Goal: Find contact information: Find contact information

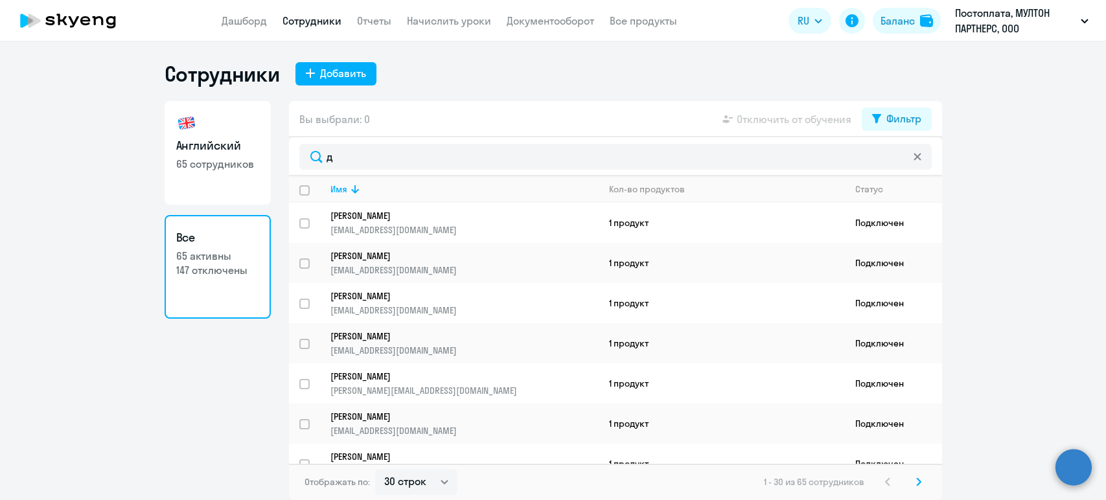
select select "30"
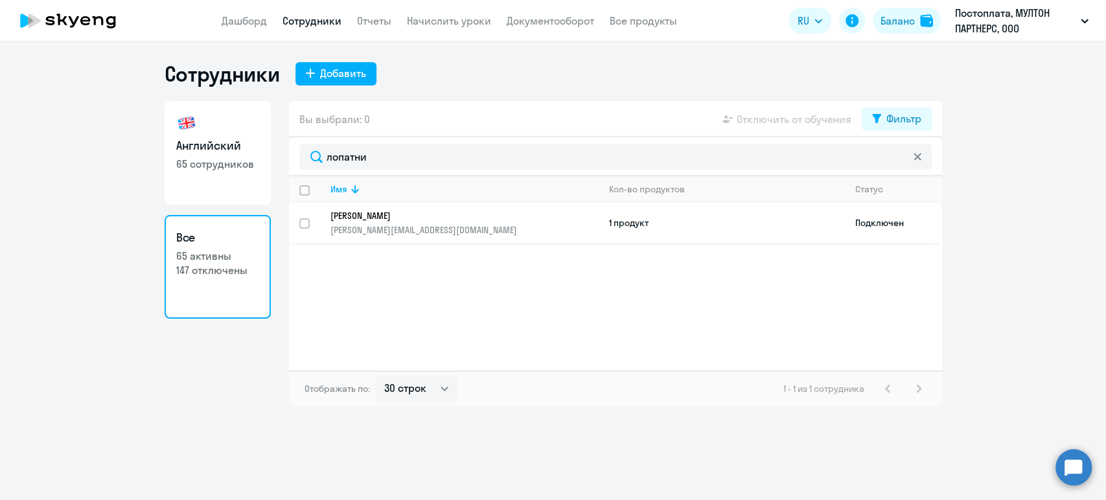
type input "лопатни"
click at [389, 211] on p "[PERSON_NAME]" at bounding box center [455, 216] width 250 height 12
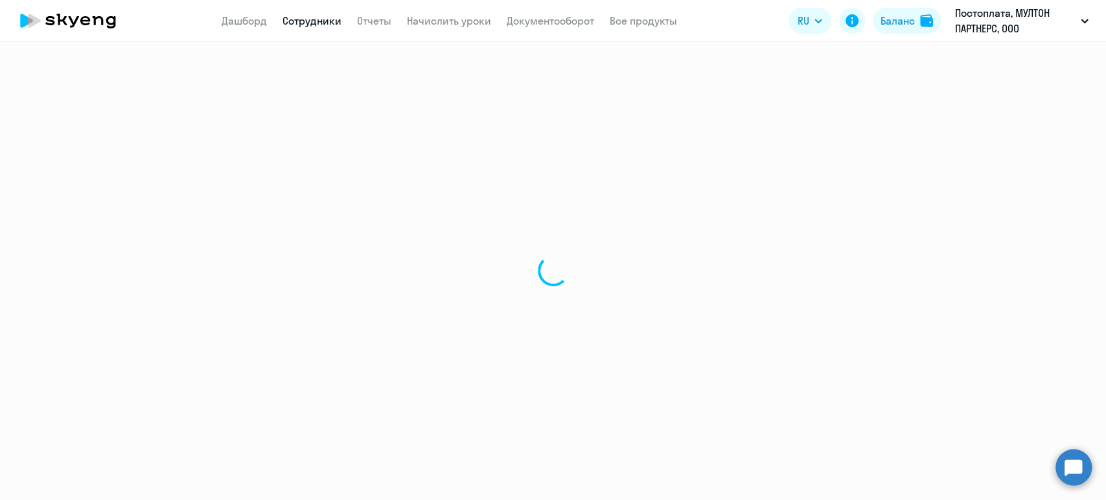
select select "english"
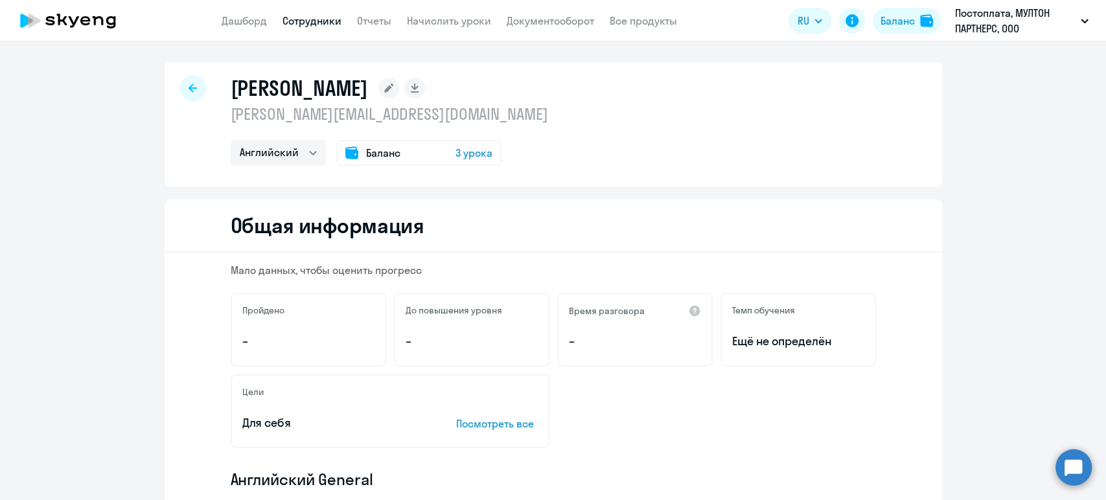
click at [316, 29] on app-header "Дашборд Сотрудники Отчеты Начислить уроки Документооборот Все продукты Дашборд …" at bounding box center [553, 20] width 1106 height 41
click at [316, 21] on link "Сотрудники" at bounding box center [311, 20] width 59 height 13
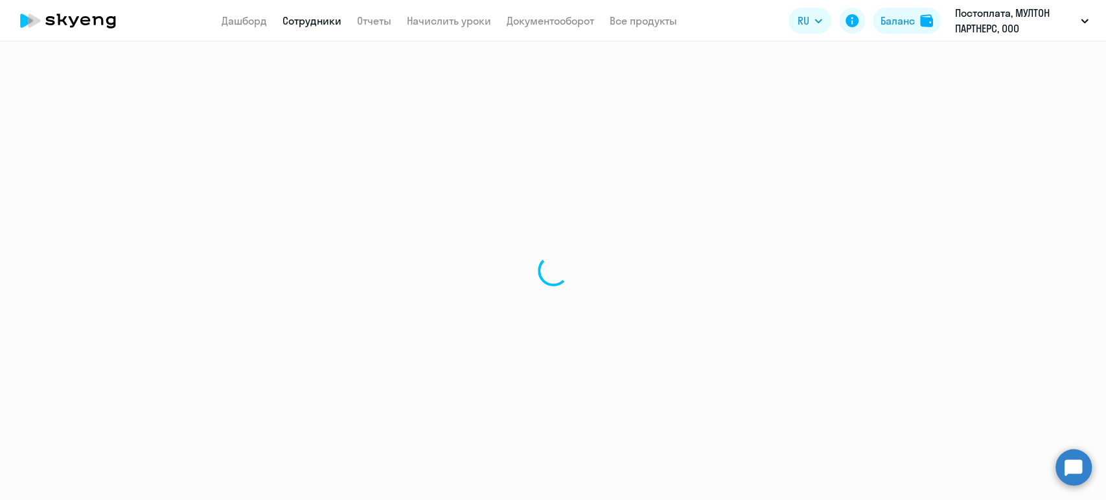
select select "30"
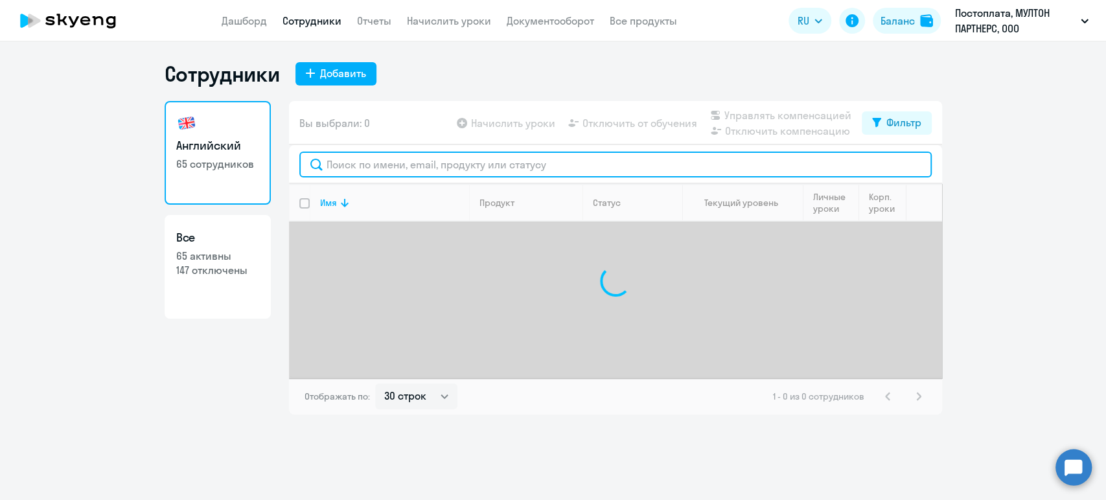
click at [461, 163] on input "text" at bounding box center [615, 165] width 632 height 26
type input "r"
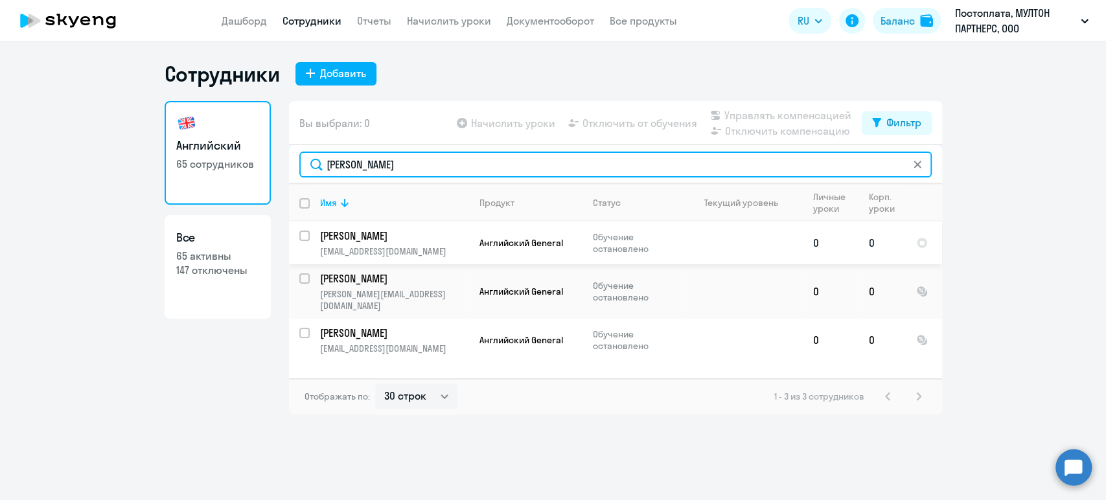
type input "[PERSON_NAME]"
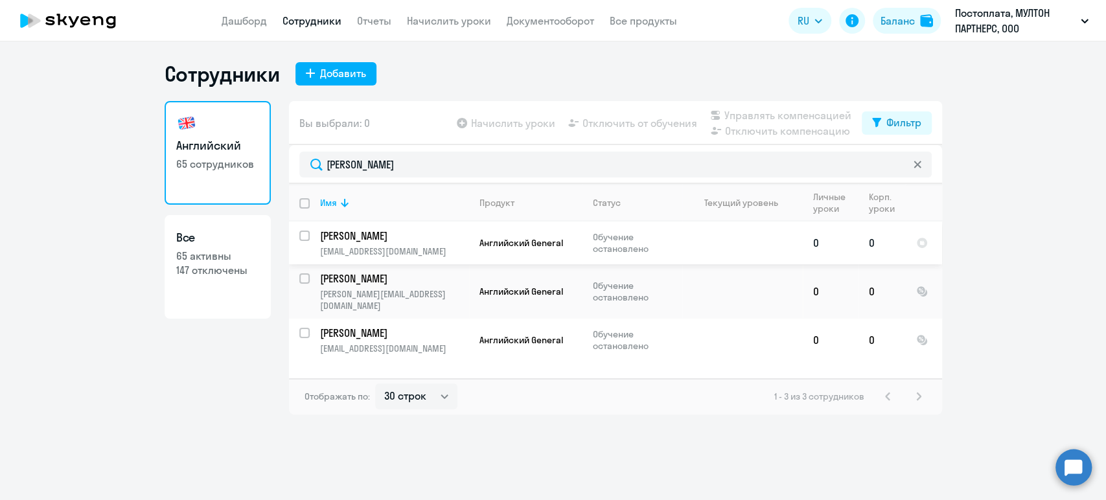
click at [384, 233] on p "[PERSON_NAME]" at bounding box center [393, 236] width 146 height 14
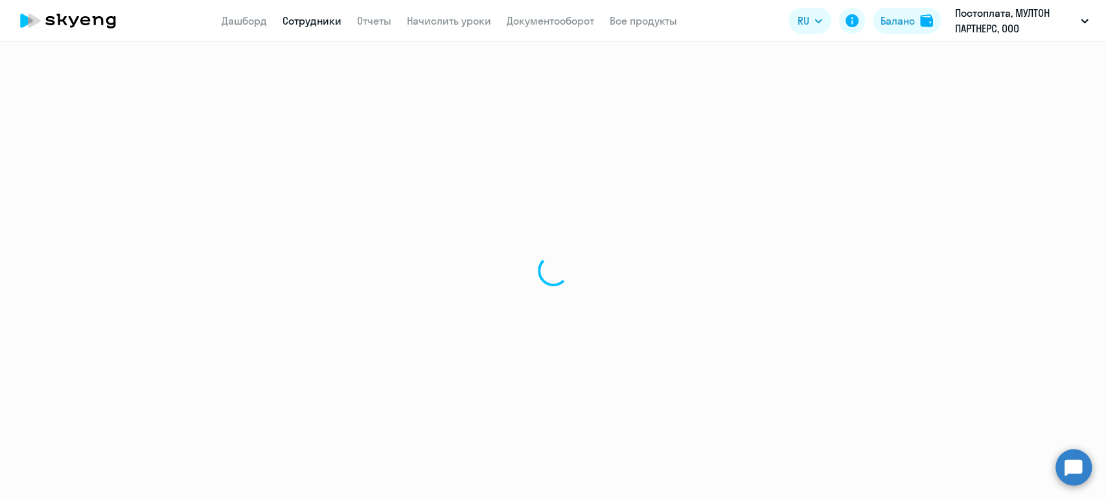
select select "english"
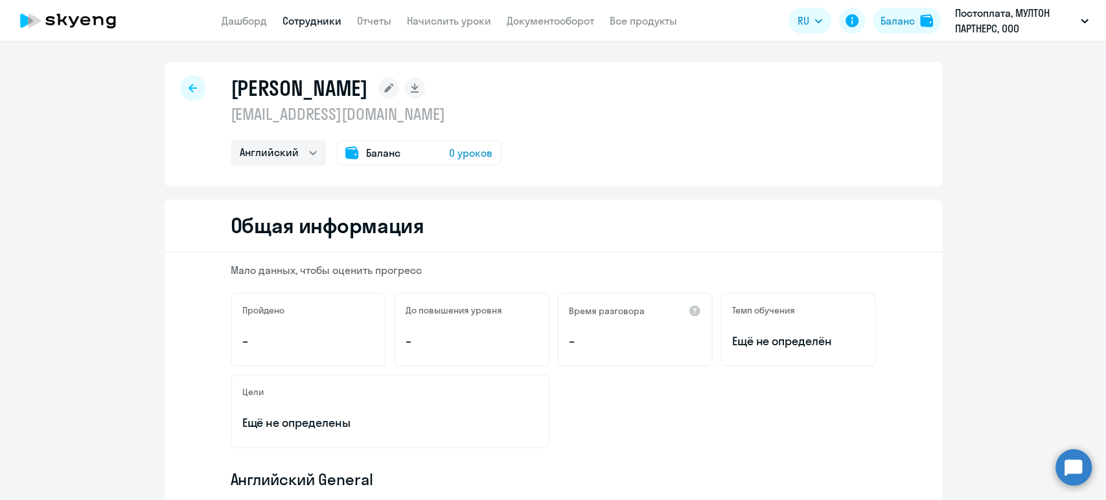
drag, startPoint x: 549, startPoint y: 113, endPoint x: 226, endPoint y: 117, distance: 322.7
click at [231, 117] on p "[EMAIL_ADDRESS][DOMAIN_NAME]" at bounding box center [366, 114] width 271 height 21
copy p "[EMAIL_ADDRESS][DOMAIN_NAME]"
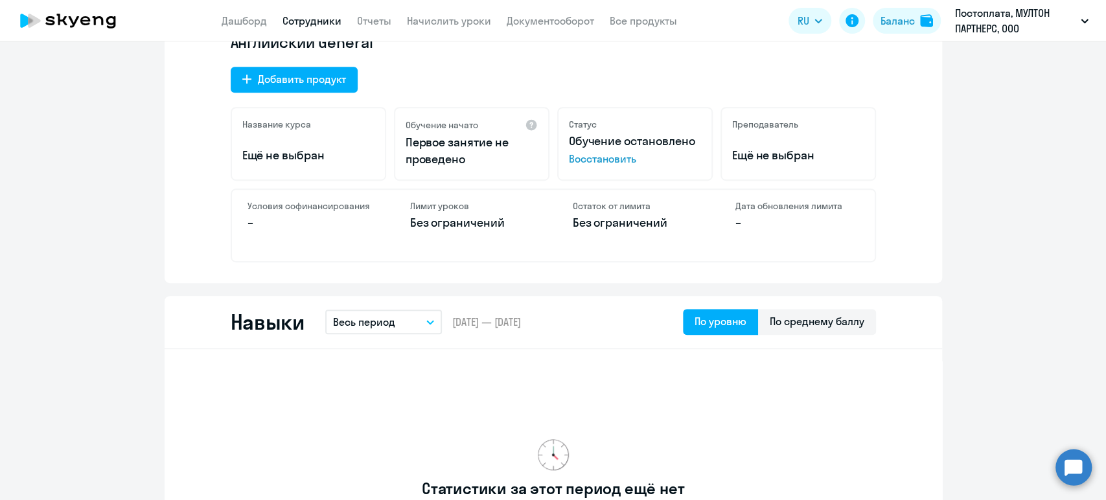
scroll to position [503, 0]
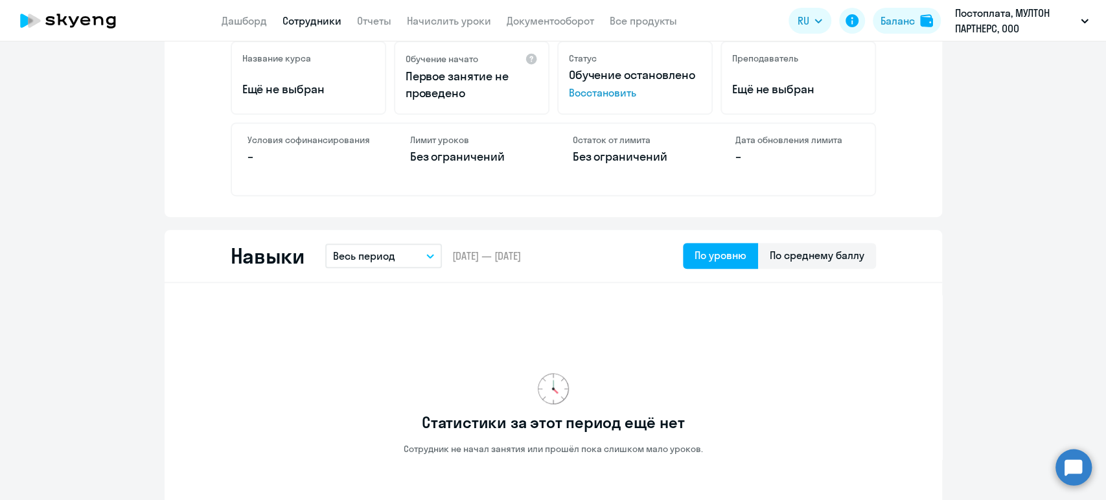
click at [601, 95] on span "Восстановить" at bounding box center [635, 93] width 132 height 16
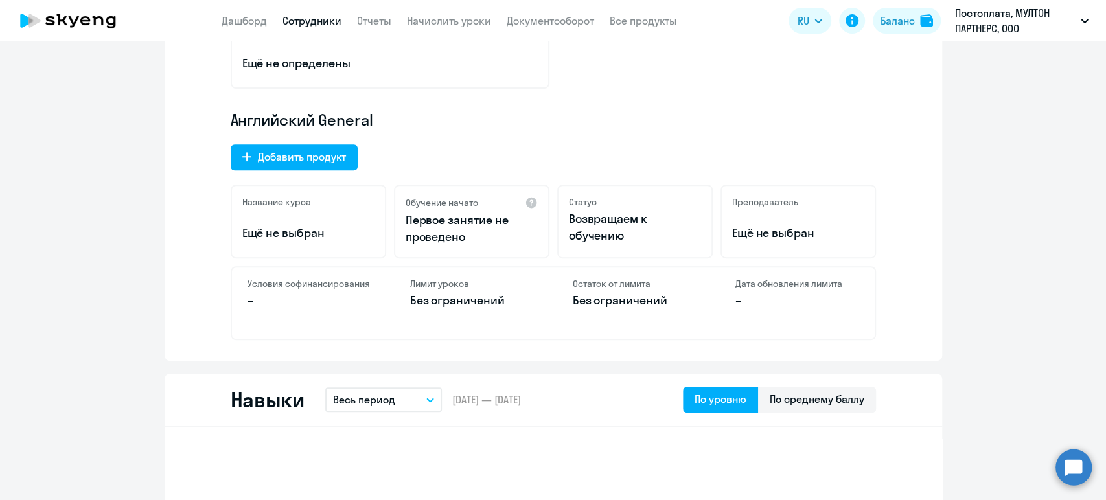
scroll to position [0, 0]
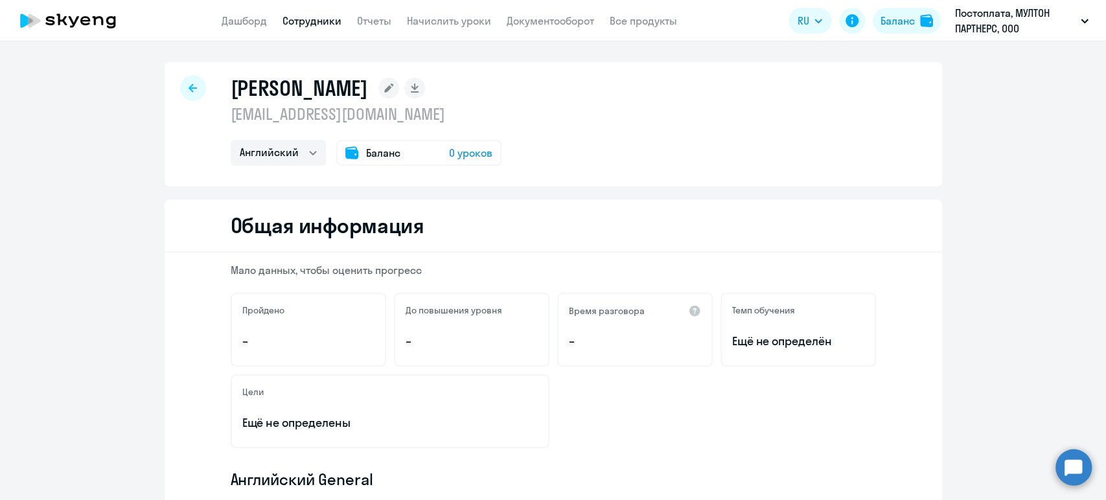
click at [189, 88] on icon at bounding box center [193, 88] width 8 height 8
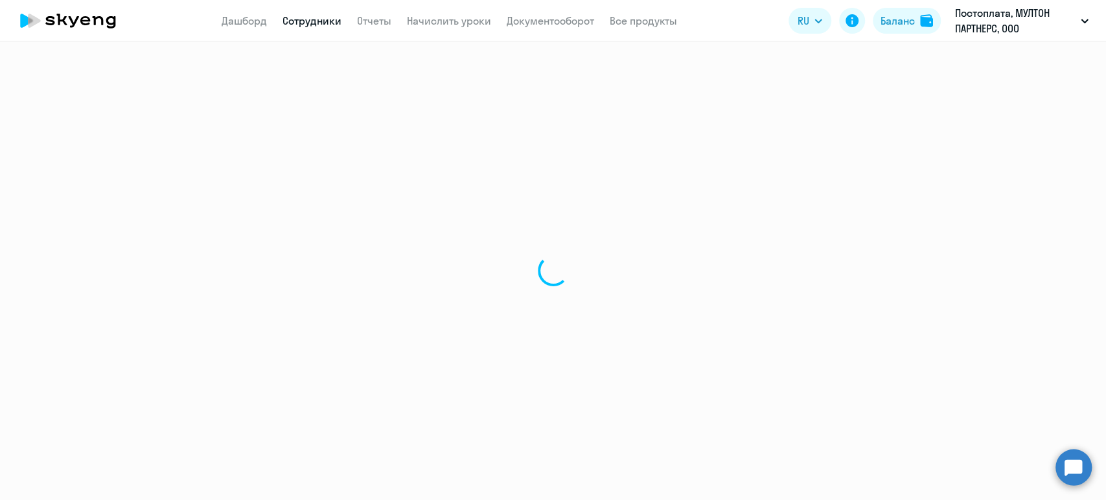
select select "30"
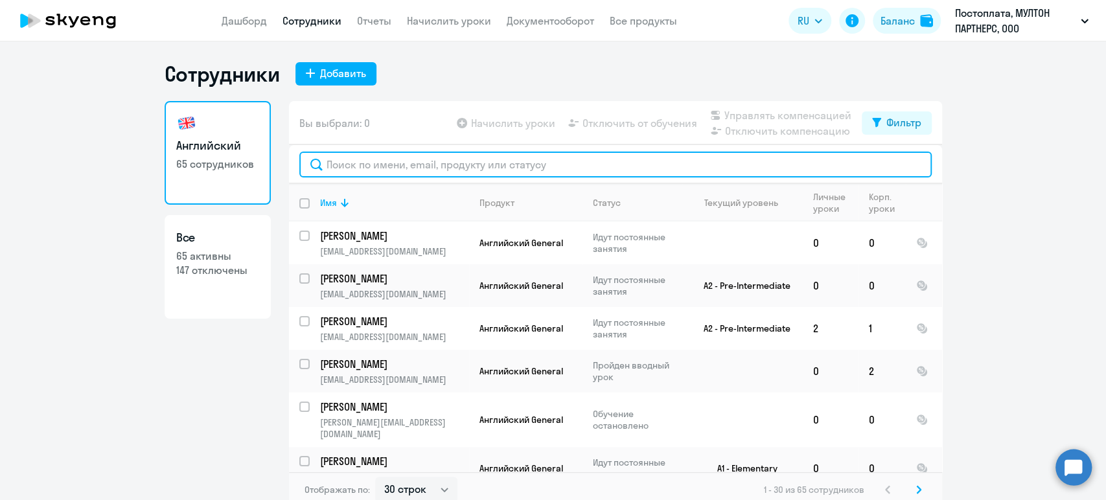
click at [404, 161] on input "text" at bounding box center [615, 165] width 632 height 26
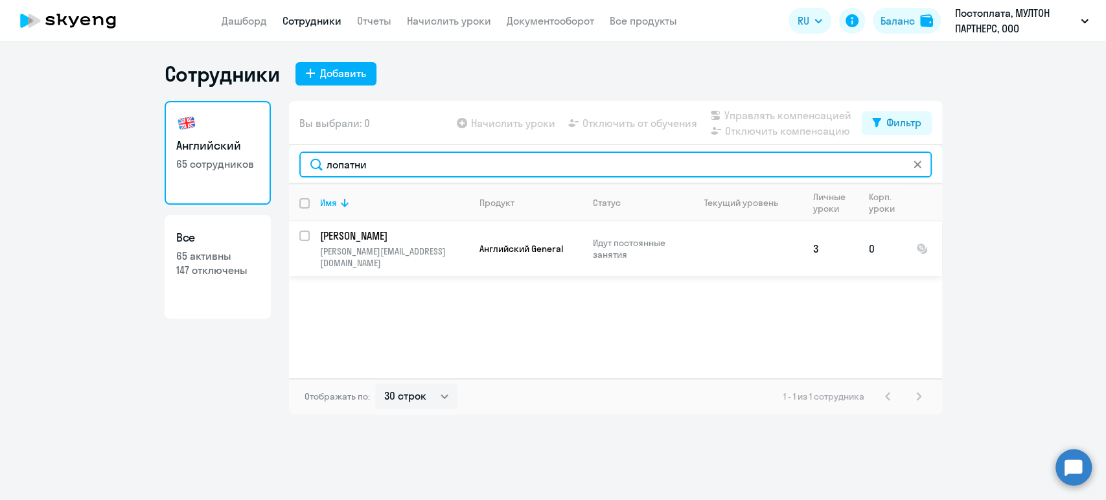
type input "лопатни"
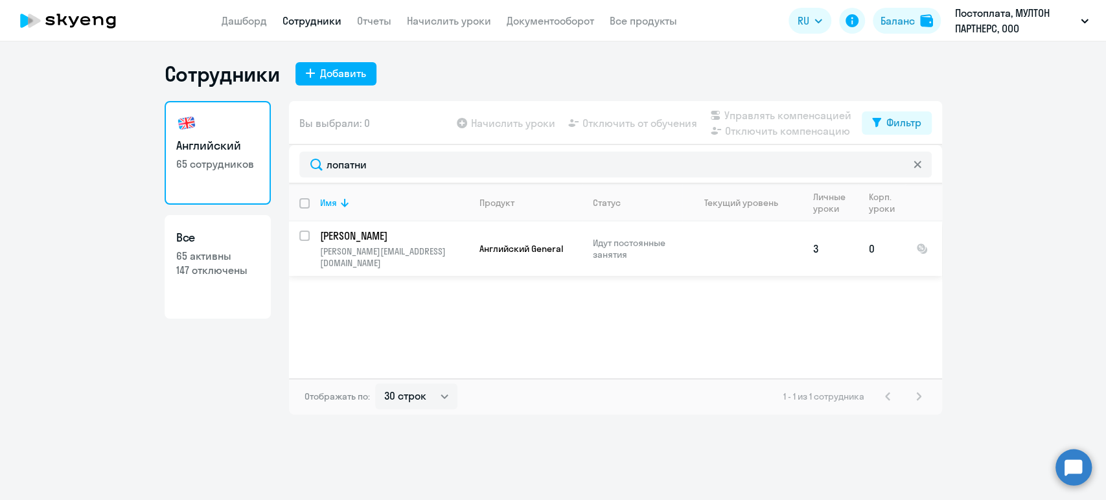
click at [385, 229] on p "[PERSON_NAME]" at bounding box center [393, 236] width 146 height 14
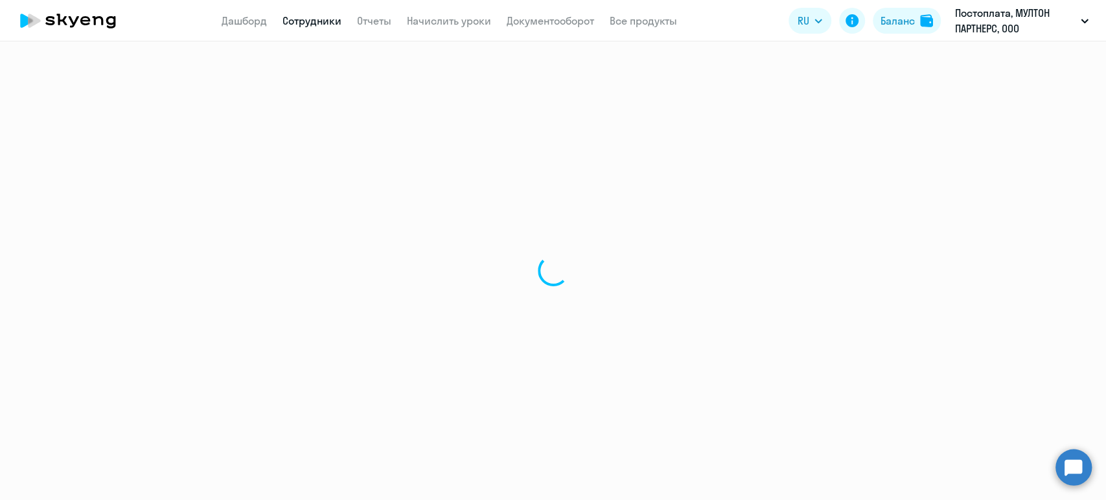
select select "english"
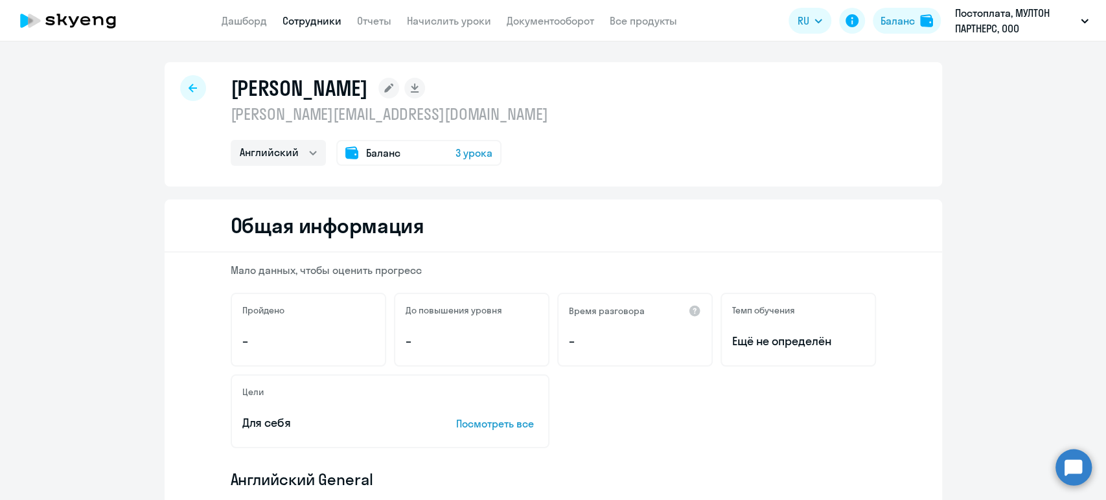
drag, startPoint x: 440, startPoint y: 113, endPoint x: 224, endPoint y: 118, distance: 215.8
click at [231, 118] on p "[PERSON_NAME][EMAIL_ADDRESS][DOMAIN_NAME]" at bounding box center [389, 114] width 317 height 21
copy p "[PERSON_NAME][EMAIL_ADDRESS][DOMAIN_NAME]"
click at [240, 17] on link "Дашборд" at bounding box center [244, 20] width 45 height 13
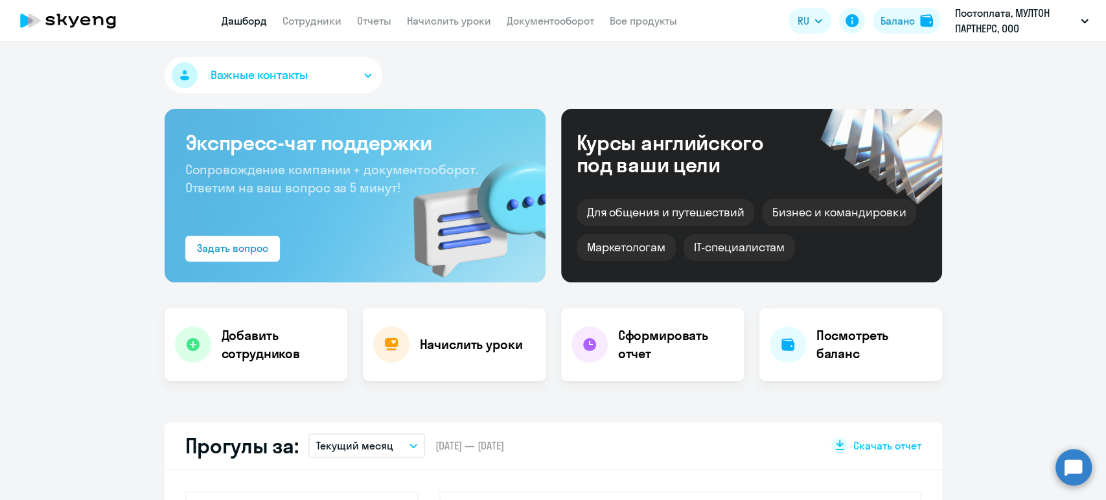
select select "30"
click at [565, 19] on link "Документооборот" at bounding box center [550, 20] width 87 height 13
